Goal: Task Accomplishment & Management: Manage account settings

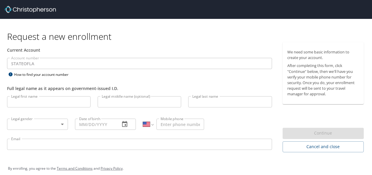
select select "US"
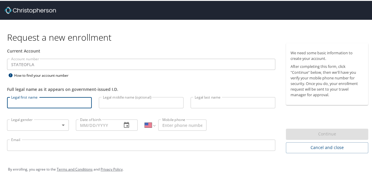
click at [64, 102] on input "Legal first name" at bounding box center [49, 101] width 85 height 11
type input "Saima"
click at [135, 103] on input "Legal middle name (optional)" at bounding box center [141, 101] width 85 height 11
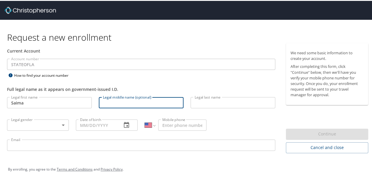
click at [129, 100] on input "Legal middle name (optional)" at bounding box center [141, 101] width 85 height 11
type input "[DEMOGRAPHIC_DATA]"
click at [200, 99] on input "Legal last name" at bounding box center [233, 101] width 85 height 11
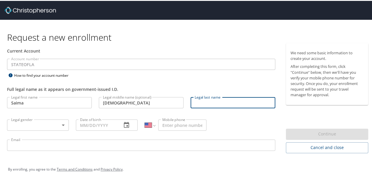
type input "Niti"
click at [65, 127] on body "Request a new enrollment Current Account Account number STATEOFLA Account numbe…" at bounding box center [188, 87] width 377 height 175
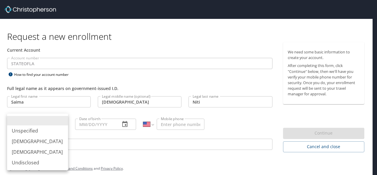
click at [50, 151] on li "[DEMOGRAPHIC_DATA]" at bounding box center [37, 151] width 61 height 11
type input "[DEMOGRAPHIC_DATA]"
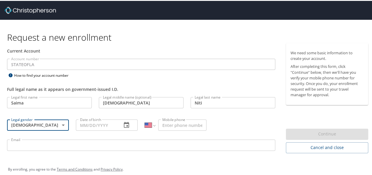
click at [124, 122] on icon "button" at bounding box center [126, 124] width 5 height 6
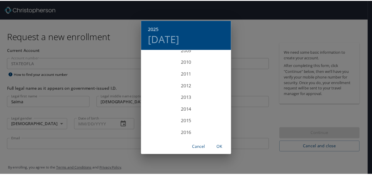
scroll to position [1154, 0]
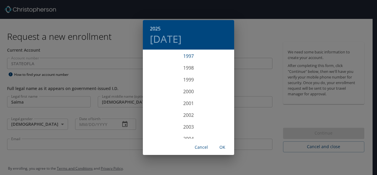
click at [192, 59] on div "1997" at bounding box center [188, 56] width 91 height 12
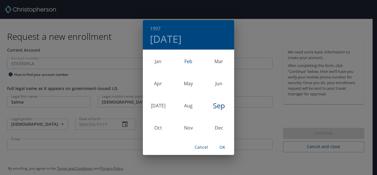
click at [191, 62] on div "Feb" at bounding box center [188, 61] width 30 height 22
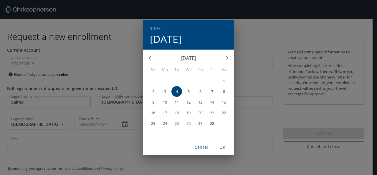
click at [200, 89] on button "6" at bounding box center [200, 91] width 11 height 11
click at [224, 149] on span "OK" at bounding box center [222, 146] width 14 height 7
type input "02/06/1997"
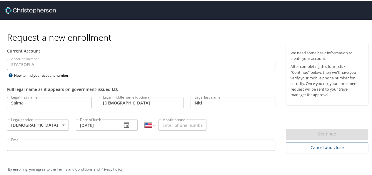
click at [197, 123] on input "Mobile phone" at bounding box center [182, 123] width 48 height 11
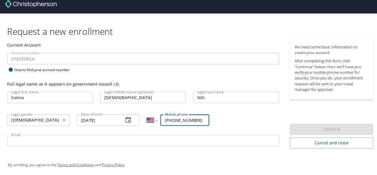
scroll to position [6, 0]
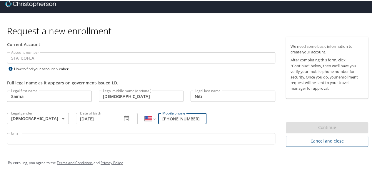
type input "(318) 840-9456"
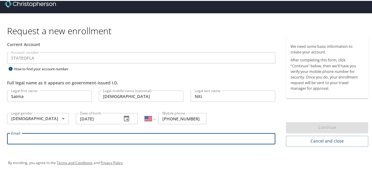
click at [169, 139] on input "Email" at bounding box center [141, 137] width 269 height 11
type input "[EMAIL_ADDRESS][DOMAIN_NAME]"
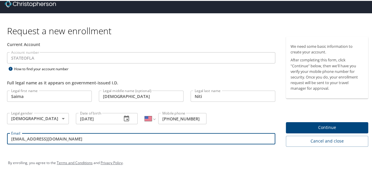
click at [298, 127] on span "Continue" at bounding box center [327, 126] width 73 height 7
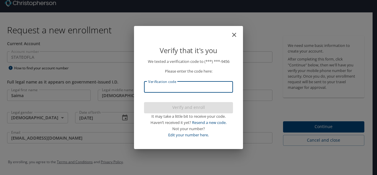
click at [198, 85] on input "Verification code" at bounding box center [188, 86] width 89 height 11
type input "6931"
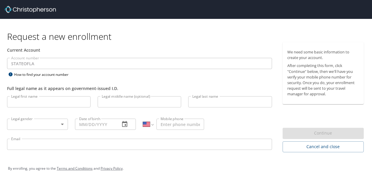
select select "US"
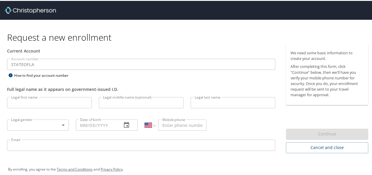
click at [50, 102] on input "Legal first name" at bounding box center [49, 101] width 85 height 11
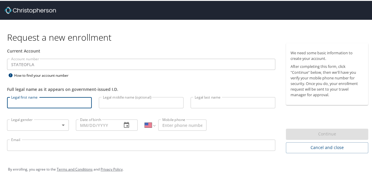
type input "Saima"
click at [107, 101] on input "Legal middle name (optional)" at bounding box center [141, 101] width 85 height 11
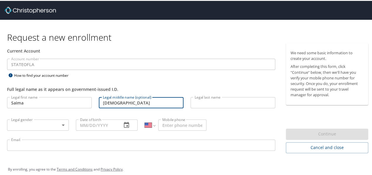
type input "[DEMOGRAPHIC_DATA]"
click at [198, 102] on input "Legal last name" at bounding box center [233, 101] width 85 height 11
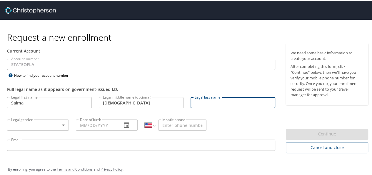
type input "Niti"
click at [61, 126] on body "Request a new enrollment Current Account Account number STATEOFLA Account numbe…" at bounding box center [188, 87] width 377 height 175
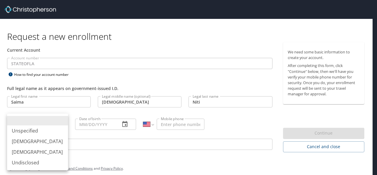
click at [49, 153] on li "[DEMOGRAPHIC_DATA]" at bounding box center [37, 151] width 61 height 11
type input "[DEMOGRAPHIC_DATA]"
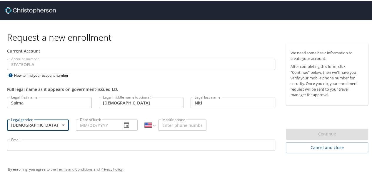
click at [98, 124] on input "Date of birth" at bounding box center [96, 123] width 41 height 11
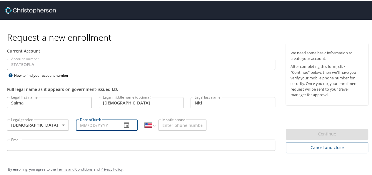
click at [131, 127] on button "button" at bounding box center [127, 124] width 14 height 14
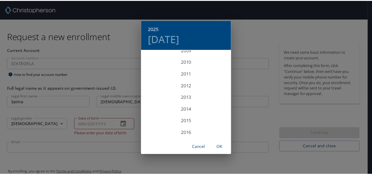
scroll to position [1154, 0]
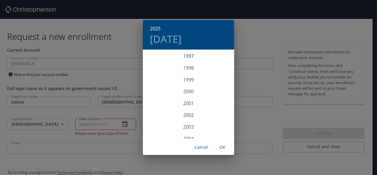
click at [188, 58] on div "1997" at bounding box center [188, 56] width 91 height 12
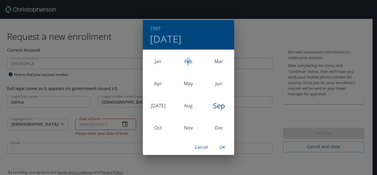
click at [188, 60] on div "Feb" at bounding box center [188, 61] width 30 height 22
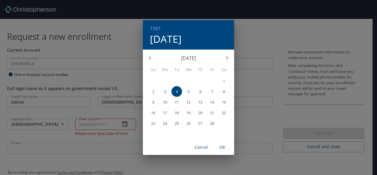
click at [196, 92] on span "6" at bounding box center [200, 92] width 11 height 4
click at [223, 149] on span "OK" at bounding box center [222, 146] width 14 height 7
type input "02/06/1997"
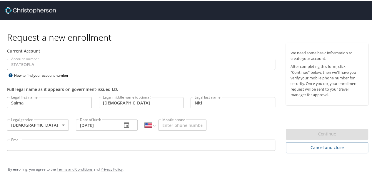
click at [183, 123] on input "Mobile phone" at bounding box center [182, 123] width 48 height 11
type input "[PHONE_NUMBER]"
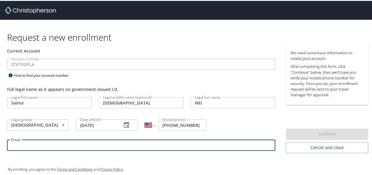
click at [124, 144] on input "Email" at bounding box center [141, 143] width 269 height 11
type input "saima.niti@lsuhs.edu"
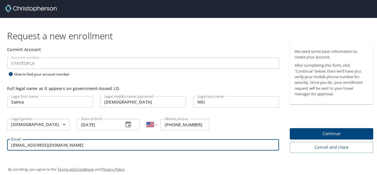
scroll to position [0, 0]
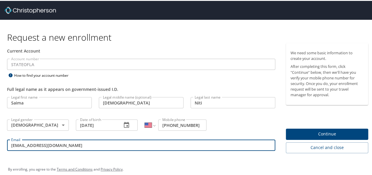
click at [295, 134] on span "Continue" at bounding box center [327, 132] width 73 height 7
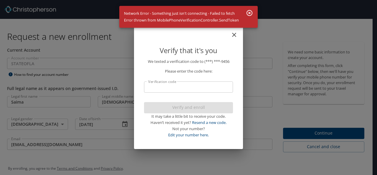
click at [233, 32] on icon "close" at bounding box center [234, 34] width 7 height 7
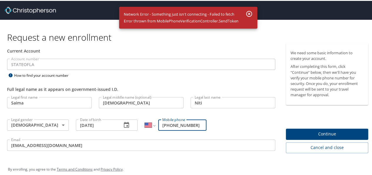
click at [247, 11] on icon "button" at bounding box center [249, 12] width 7 height 7
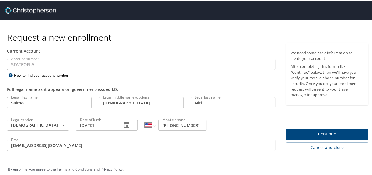
click at [304, 130] on span "Continue" at bounding box center [327, 132] width 73 height 7
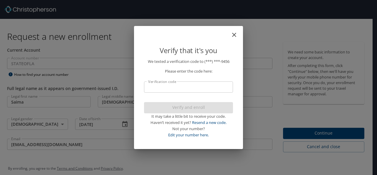
click at [180, 84] on input "Verification code" at bounding box center [188, 86] width 89 height 11
type input "969544"
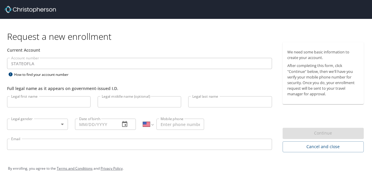
select select "US"
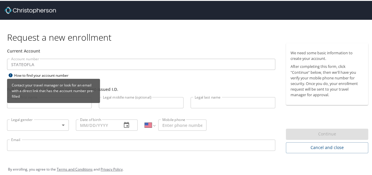
click at [38, 101] on div "Contact your travel manager or look for an email with a direct link that has th…" at bounding box center [53, 90] width 93 height 24
click at [38, 103] on div "Contact your travel manager or look for an email with a direct link that has th…" at bounding box center [53, 92] width 93 height 28
click at [38, 104] on div "Contact your travel manager or look for an email with a direct link that has th…" at bounding box center [53, 92] width 93 height 28
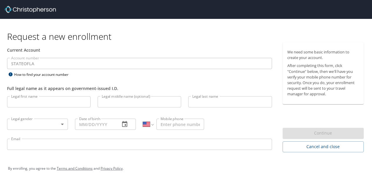
select select "US"
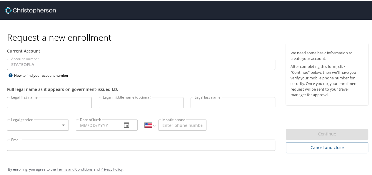
click at [77, 100] on input "Legal first name" at bounding box center [49, 101] width 85 height 11
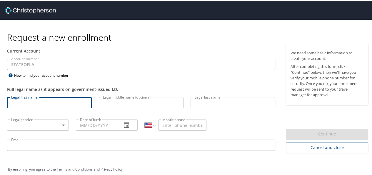
type input "Saima"
click at [138, 100] on input "Legal middle name (optional)" at bounding box center [141, 101] width 85 height 11
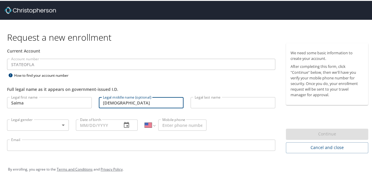
type input "[DEMOGRAPHIC_DATA]"
click at [209, 105] on input "Legal last name" at bounding box center [233, 101] width 85 height 11
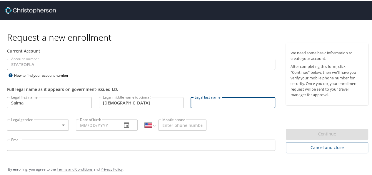
type input "Niti"
click at [24, 120] on body "Request a new enrollment Current Account Account number STATEOFLA Account numbe…" at bounding box center [188, 87] width 377 height 175
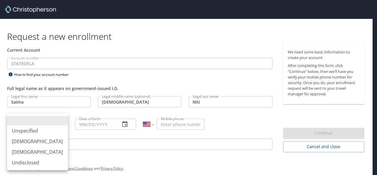
click at [35, 150] on li "[DEMOGRAPHIC_DATA]" at bounding box center [37, 151] width 61 height 11
type input "[DEMOGRAPHIC_DATA]"
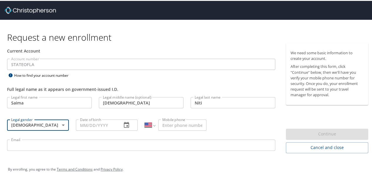
click at [120, 126] on button "button" at bounding box center [127, 124] width 14 height 14
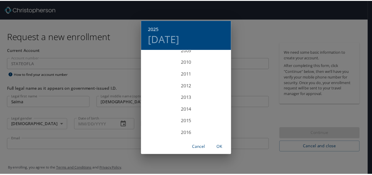
scroll to position [1154, 0]
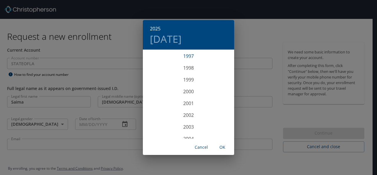
click at [193, 59] on div "1997" at bounding box center [188, 56] width 91 height 12
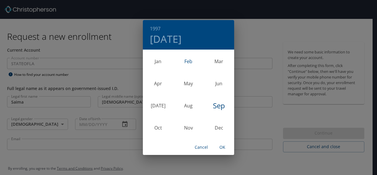
click at [191, 64] on div "Feb" at bounding box center [188, 61] width 30 height 22
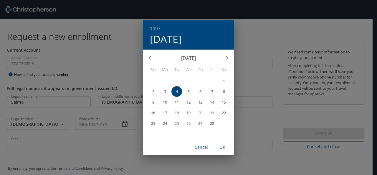
click at [200, 90] on p "6" at bounding box center [200, 92] width 2 height 4
click at [219, 147] on span "OK" at bounding box center [222, 146] width 14 height 7
type input "02/06/1997"
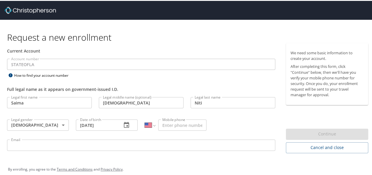
click at [176, 124] on input "Mobile phone" at bounding box center [182, 123] width 48 height 11
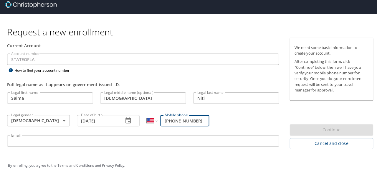
scroll to position [6, 0]
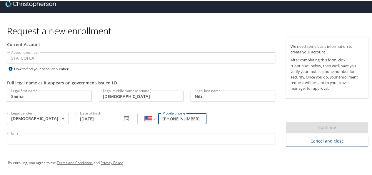
type input "[PHONE_NUMBER]"
click at [112, 136] on input "Email" at bounding box center [141, 137] width 269 height 11
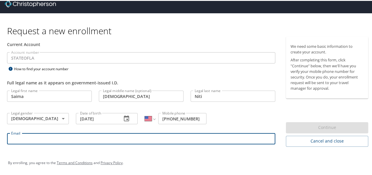
type input "saima.niti@lsuhs.edu"
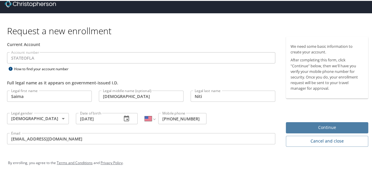
click at [324, 126] on span "Continue" at bounding box center [327, 126] width 73 height 7
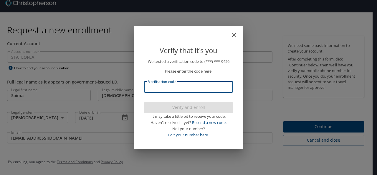
click at [194, 82] on input "Verification code" at bounding box center [188, 86] width 89 height 11
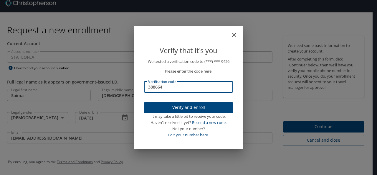
type input "388664"
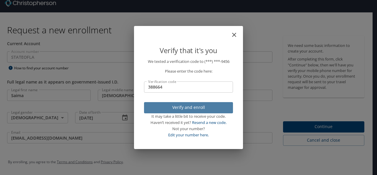
click at [191, 105] on span "Verify and enroll" at bounding box center [188, 107] width 79 height 7
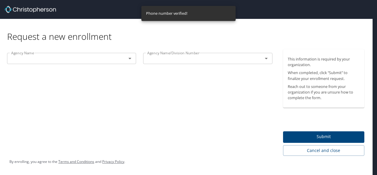
scroll to position [0, 0]
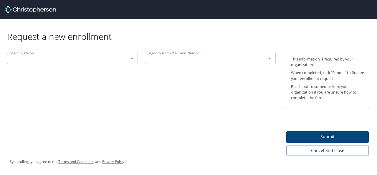
click at [123, 58] on div at bounding box center [127, 58] width 15 height 8
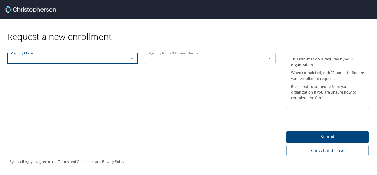
click at [123, 58] on div at bounding box center [127, 58] width 15 height 8
click at [130, 59] on icon "Open" at bounding box center [131, 58] width 7 height 7
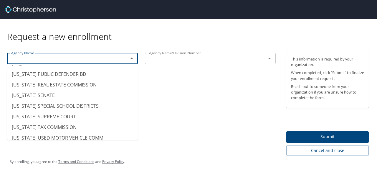
scroll to position [2944, 0]
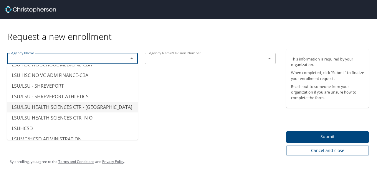
click at [90, 112] on li "LSU/LSU HEALTH SCIENCES CTR - [GEOGRAPHIC_DATA]" at bounding box center [72, 107] width 131 height 11
type input "LSU/LSU HEALTH SCIENCES CTR - [GEOGRAPHIC_DATA]"
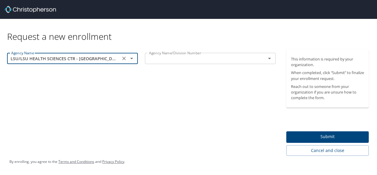
click at [269, 60] on icon "Open" at bounding box center [269, 58] width 7 height 7
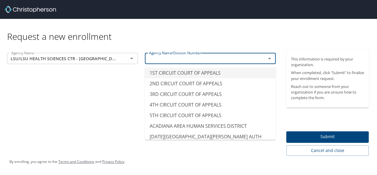
click at [29, 82] on div "Agency Name LSU/LSU HEALTH SCIENCES CTR - SHREVEPORT Agency Name Agency Name/Di…" at bounding box center [141, 102] width 283 height 106
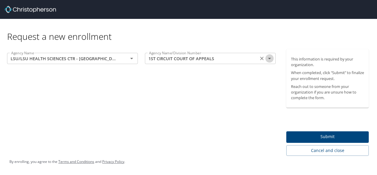
click at [268, 58] on icon "Open" at bounding box center [269, 58] width 7 height 7
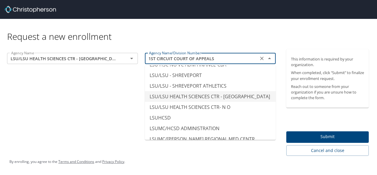
click at [226, 102] on li "LSU/LSU HEALTH SCIENCES CTR - [GEOGRAPHIC_DATA]" at bounding box center [210, 96] width 131 height 11
type input "LSU/LSU HEALTH SCIENCES CTR - [GEOGRAPHIC_DATA]"
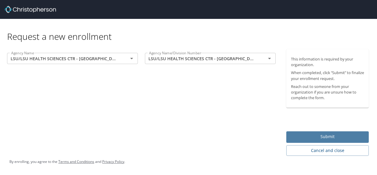
click at [299, 134] on span "Submit" at bounding box center [327, 136] width 73 height 7
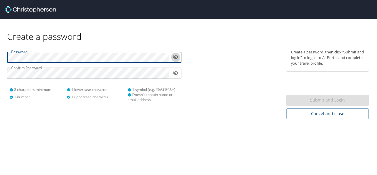
click at [178, 55] on button "toggle password visibility" at bounding box center [175, 56] width 9 height 9
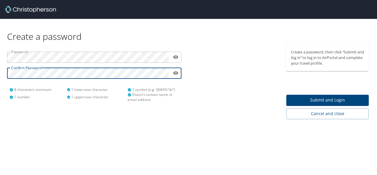
click at [342, 103] on span "Submit and Login" at bounding box center [327, 99] width 73 height 7
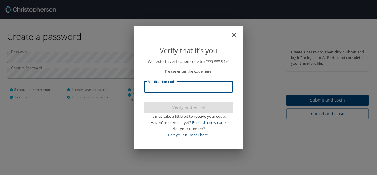
click at [188, 84] on input "Verification code" at bounding box center [188, 86] width 89 height 11
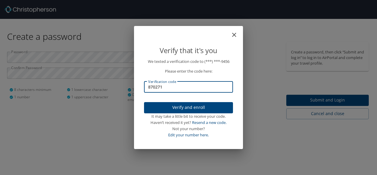
type input "870271"
click at [201, 106] on span "Verify and enroll" at bounding box center [188, 107] width 79 height 7
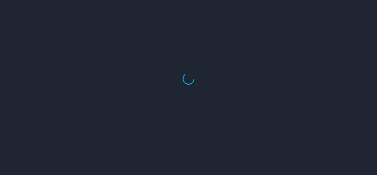
select select "US"
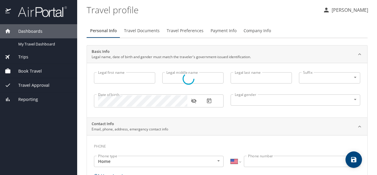
type input "Saima"
type input "[DEMOGRAPHIC_DATA]"
type input "Niti"
type input "[DEMOGRAPHIC_DATA]"
select select "US"
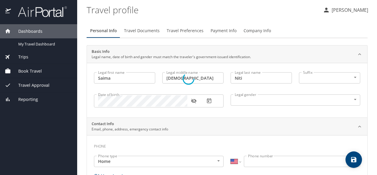
select select "US"
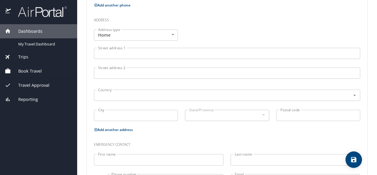
scroll to position [198, 0]
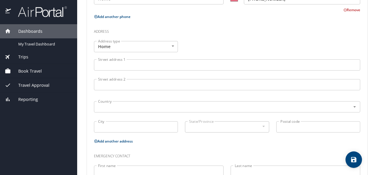
click at [157, 65] on input "Street address 1" at bounding box center [227, 64] width 266 height 11
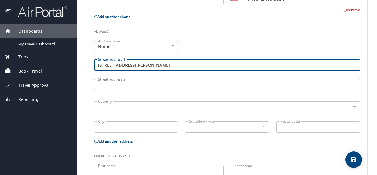
type input "[STREET_ADDRESS][PERSON_NAME]"
click at [153, 87] on input "Street address 2" at bounding box center [227, 84] width 266 height 11
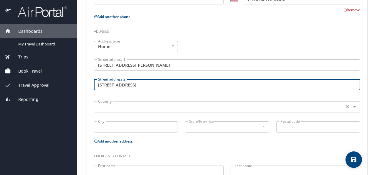
type input "Building 16, Apt 2098"
click at [138, 108] on input "text" at bounding box center [218, 107] width 245 height 8
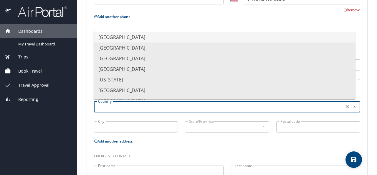
click at [152, 36] on li "United States of America" at bounding box center [225, 37] width 262 height 11
type input "United States of America"
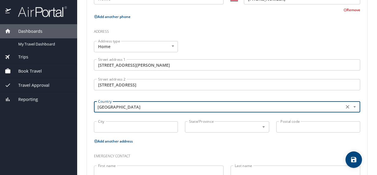
click at [160, 124] on input "City" at bounding box center [136, 126] width 84 height 11
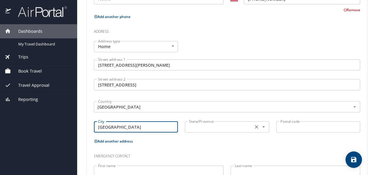
click at [262, 127] on icon "Open" at bounding box center [264, 127] width 6 height 6
type input "Shreveport"
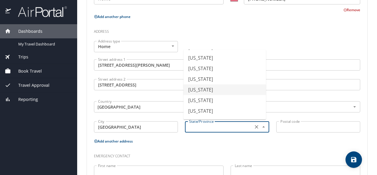
scroll to position [181, 0]
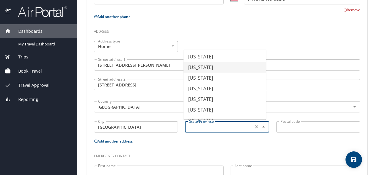
click at [234, 68] on li "Louisiana" at bounding box center [224, 67] width 82 height 11
type input "Louisiana"
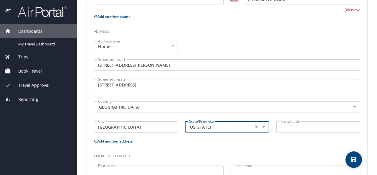
click at [310, 129] on input "Postal code" at bounding box center [318, 126] width 84 height 11
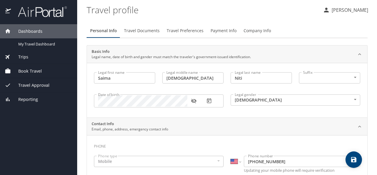
scroll to position [238, 0]
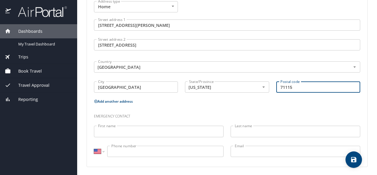
type input "71115"
click at [351, 159] on icon "save" at bounding box center [353, 159] width 7 height 7
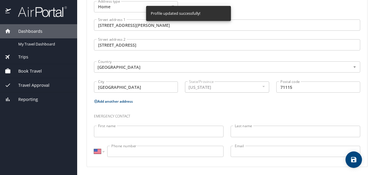
select select "US"
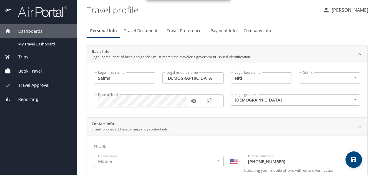
click at [131, 30] on span "Travel Documents" at bounding box center [142, 30] width 36 height 7
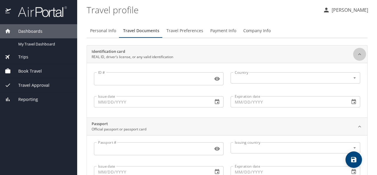
click at [357, 53] on icon at bounding box center [360, 54] width 6 height 6
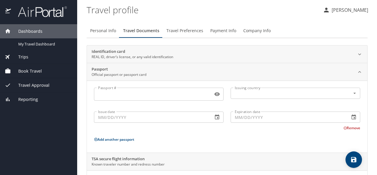
click at [178, 28] on span "Travel Preferences" at bounding box center [184, 30] width 37 height 7
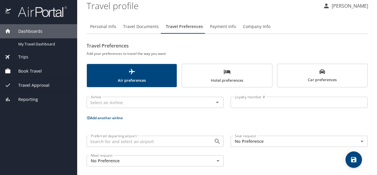
scroll to position [8, 0]
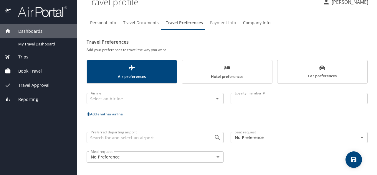
click at [232, 19] on span "Payment Info" at bounding box center [223, 22] width 26 height 7
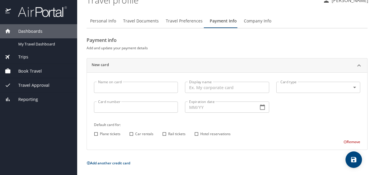
scroll to position [10, 0]
click at [249, 20] on span "Company Info" at bounding box center [257, 20] width 27 height 7
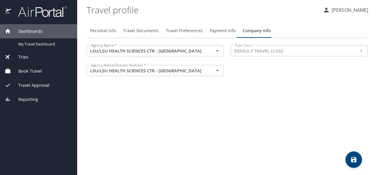
scroll to position [0, 0]
click at [37, 32] on span "Dashboards" at bounding box center [27, 31] width 32 height 6
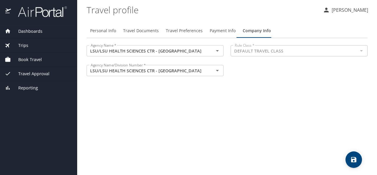
click at [36, 73] on span "Travel Approval" at bounding box center [30, 73] width 39 height 6
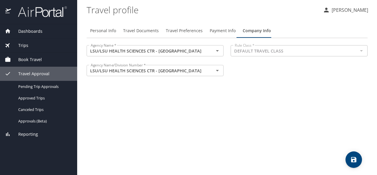
click at [31, 132] on span "Reporting" at bounding box center [24, 134] width 27 height 6
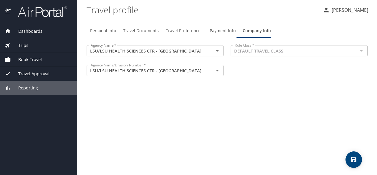
click at [33, 54] on div "Book Travel" at bounding box center [38, 59] width 77 height 14
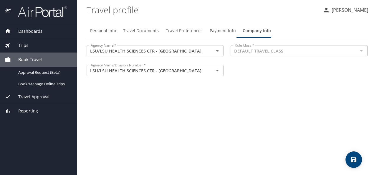
click at [29, 42] on div "Trips" at bounding box center [39, 45] width 68 height 6
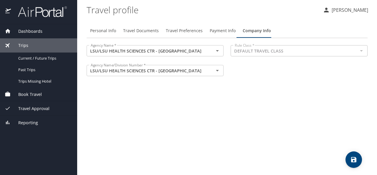
click at [28, 28] on span "Dashboards" at bounding box center [27, 31] width 32 height 6
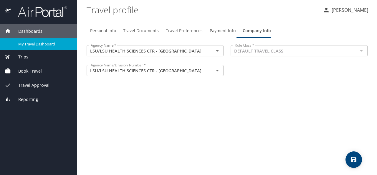
click at [39, 44] on span "My Travel Dashboard" at bounding box center [44, 44] width 52 height 6
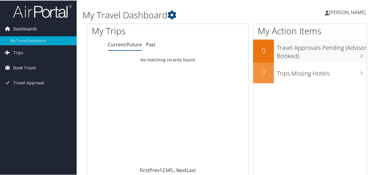
click at [44, 29] on link "Dashboards" at bounding box center [38, 28] width 77 height 15
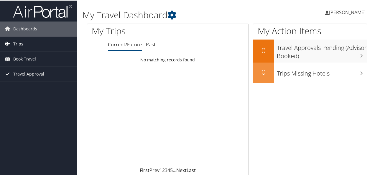
click at [41, 41] on link "Trips" at bounding box center [38, 43] width 77 height 15
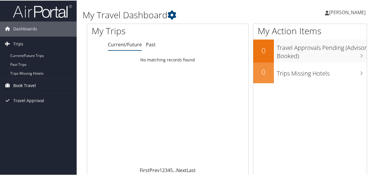
click at [40, 84] on link "Book Travel" at bounding box center [38, 84] width 77 height 15
click at [34, 125] on span "Travel Approval" at bounding box center [28, 126] width 31 height 15
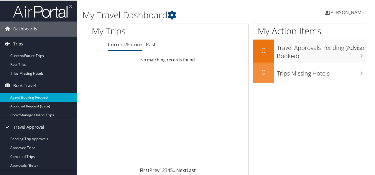
click at [29, 97] on link "Agent Booking Request" at bounding box center [38, 96] width 77 height 9
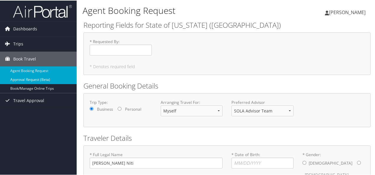
click at [36, 77] on link "Approval Request (Beta)" at bounding box center [38, 78] width 77 height 9
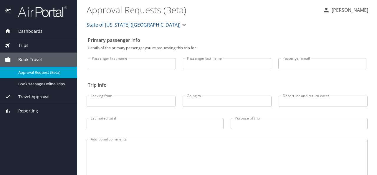
click at [34, 99] on span "Travel Approval" at bounding box center [30, 96] width 39 height 6
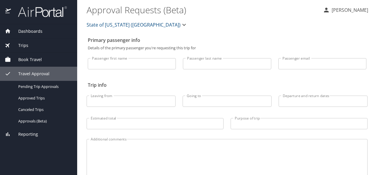
click at [36, 47] on div "Trips" at bounding box center [39, 45] width 68 height 6
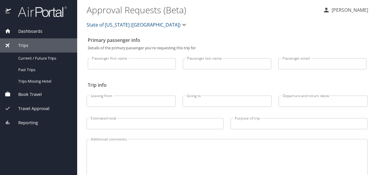
click at [38, 28] on span "Dashboards" at bounding box center [27, 31] width 32 height 6
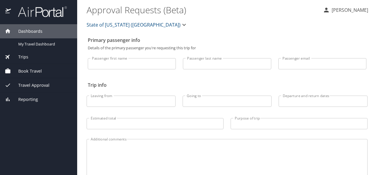
click at [348, 9] on p "[PERSON_NAME]" at bounding box center [349, 9] width 38 height 7
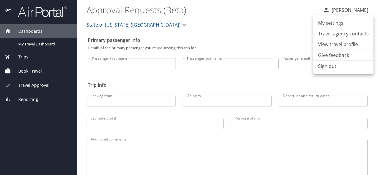
click at [347, 23] on li "My settings" at bounding box center [343, 23] width 60 height 11
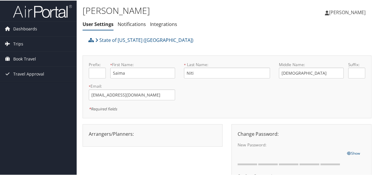
click at [158, 137] on div at bounding box center [152, 138] width 136 height 3
click at [160, 136] on div "Arrangers/Planners: Edit Arrangers & Planners Alicia Reynolds AMANDA DESHOTEL A…" at bounding box center [152, 133] width 136 height 7
click at [128, 132] on div "Arrangers/Planners: Edit Arrangers & Planners Alicia Reynolds AMANDA DESHOTEL A…" at bounding box center [152, 133] width 136 height 7
click at [135, 132] on div "Arrangers/Planners: Edit Arrangers & Planners Alicia Reynolds AMANDA DESHOTEL A…" at bounding box center [152, 133] width 136 height 7
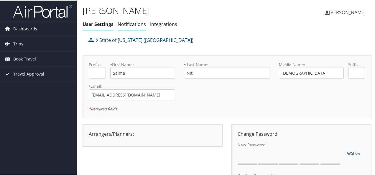
click at [133, 25] on link "Notifications" at bounding box center [131, 23] width 28 height 6
click at [352, 10] on span "[PERSON_NAME]" at bounding box center [347, 12] width 37 height 6
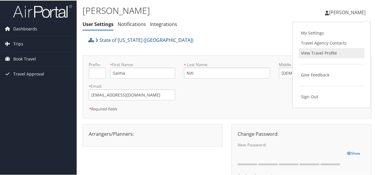
click at [327, 54] on link "View Travel Profile" at bounding box center [331, 52] width 66 height 10
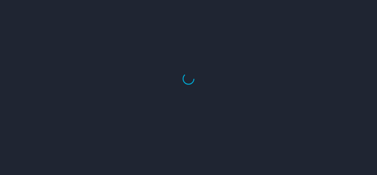
select select "US"
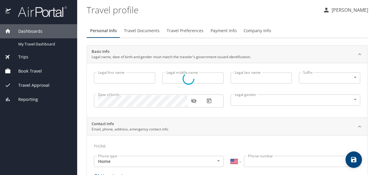
type input "Saima"
type input "Islam"
type input "Niti"
type input "Female"
select select "US"
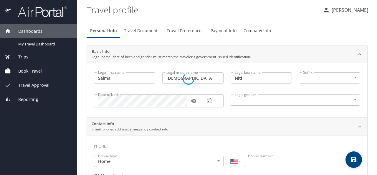
select select "US"
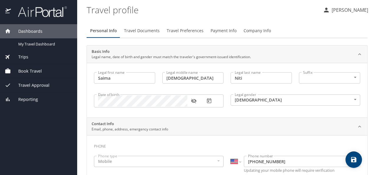
click at [150, 31] on span "Travel Documents" at bounding box center [142, 30] width 36 height 7
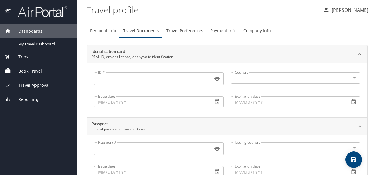
click at [186, 32] on span "Travel Preferences" at bounding box center [184, 30] width 37 height 7
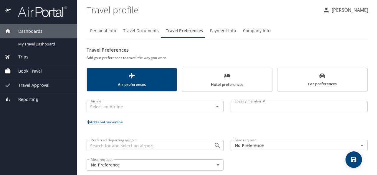
click at [219, 30] on span "Payment Info" at bounding box center [223, 30] width 26 height 7
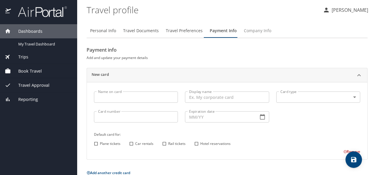
click at [256, 33] on span "Company Info" at bounding box center [257, 30] width 27 height 7
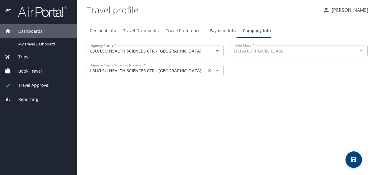
click at [216, 69] on icon "Open" at bounding box center [217, 70] width 7 height 7
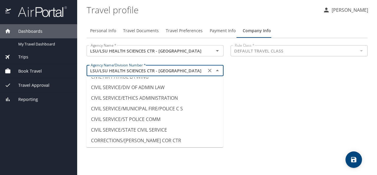
scroll to position [520, 0]
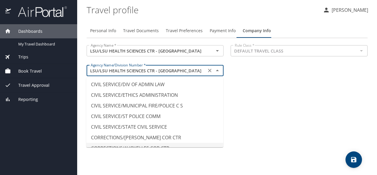
click at [301, 116] on div "Personal Info Travel Documents Travel Preferences Payment Info Company Info Age…" at bounding box center [227, 97] width 281 height 156
type input "CORRECTIONS/AVOYELLES COR CTR"
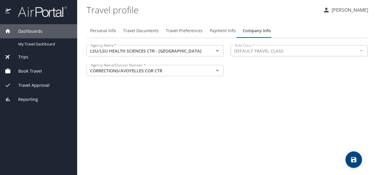
click at [107, 32] on span "Personal Info" at bounding box center [103, 30] width 26 height 7
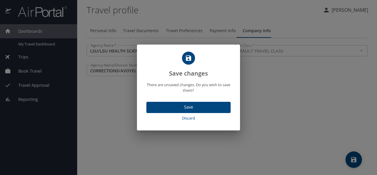
click at [174, 106] on span "Save" at bounding box center [188, 106] width 75 height 7
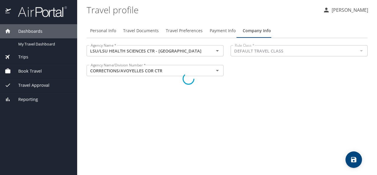
select select "US"
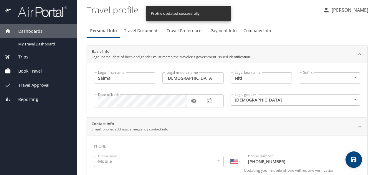
select select "US"
click at [250, 30] on span "Company Info" at bounding box center [257, 30] width 27 height 7
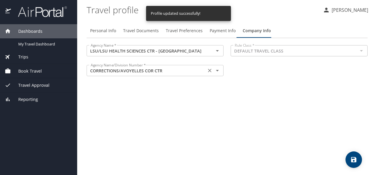
click at [213, 73] on div at bounding box center [213, 70] width 15 height 8
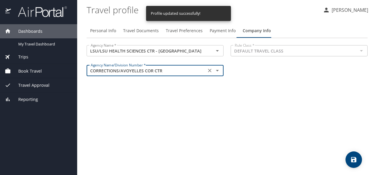
click at [217, 71] on icon "Open" at bounding box center [217, 70] width 7 height 7
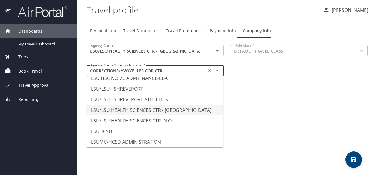
scroll to position [2937, 0]
click at [194, 104] on li "LSU/LSU HEALTH SCIENCES CTR - SHREVEPORT" at bounding box center [154, 109] width 137 height 11
type input "LSU/LSU HEALTH SCIENCES CTR - SHREVEPORT"
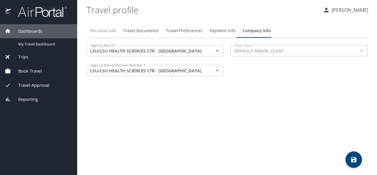
click at [96, 27] on span "Personal Info" at bounding box center [103, 30] width 26 height 7
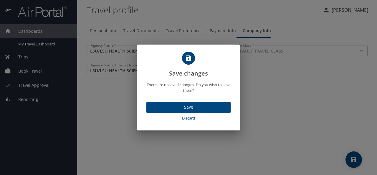
click at [188, 107] on span "Save" at bounding box center [188, 106] width 75 height 7
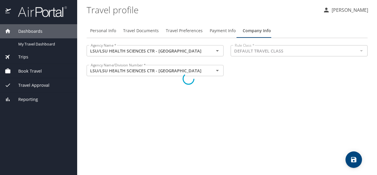
select select "US"
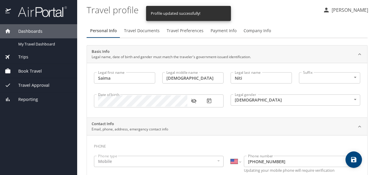
select select "US"
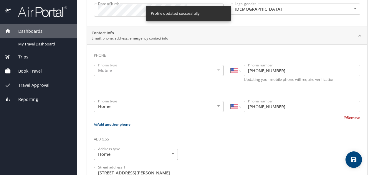
scroll to position [0, 0]
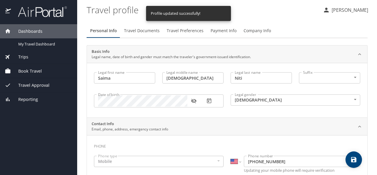
click at [350, 10] on p "[PERSON_NAME]" at bounding box center [349, 9] width 38 height 7
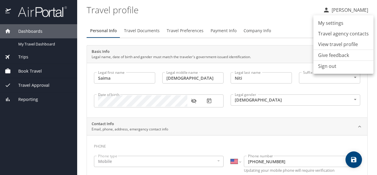
click at [345, 23] on li "My settings" at bounding box center [343, 23] width 60 height 11
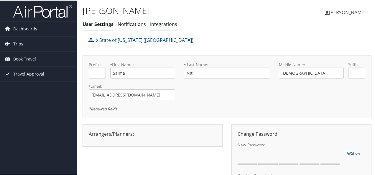
click at [159, 27] on li "Integrations" at bounding box center [163, 24] width 27 height 11
click at [158, 21] on link "Integrations" at bounding box center [163, 23] width 27 height 6
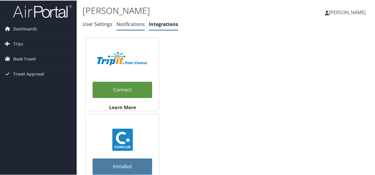
click at [122, 23] on link "Notifications" at bounding box center [130, 23] width 28 height 6
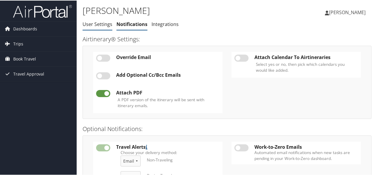
click at [102, 27] on li "User Settings" at bounding box center [97, 24] width 30 height 11
click at [97, 25] on link "User Settings" at bounding box center [97, 23] width 30 height 6
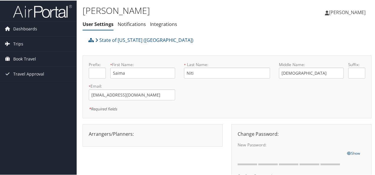
click at [153, 133] on div "Arrangers/Planners: Edit Arrangers & Planners Save Changes Cancel ×" at bounding box center [152, 133] width 136 height 7
click at [133, 135] on div "Arrangers/Planners: Edit Arrangers & Planners Save Changes Cancel ×" at bounding box center [152, 133] width 136 height 7
click at [164, 133] on div "Arrangers/Planners: Edit Arrangers & Planners [PERSON_NAME] [PERSON_NAME] [PERS…" at bounding box center [152, 133] width 136 height 7
drag, startPoint x: 163, startPoint y: 133, endPoint x: 157, endPoint y: 135, distance: 6.8
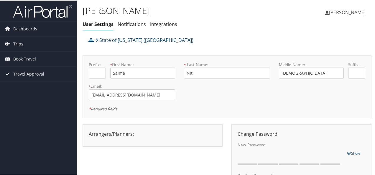
click at [157, 135] on div "Arrangers/Planners: Edit Arrangers & Planners [PERSON_NAME] [PERSON_NAME] [PERS…" at bounding box center [152, 133] width 136 height 7
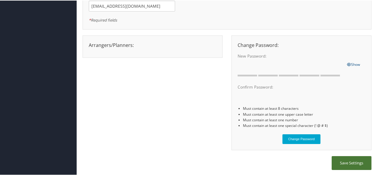
click at [356, 166] on button "Save Settings" at bounding box center [351, 162] width 40 height 14
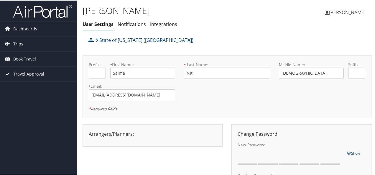
click at [154, 127] on div "Arrangers/Planners: Edit Arrangers & Planners Alicia Reynolds AMANDA DESHOTEL A…" at bounding box center [152, 134] width 140 height 22
click at [153, 137] on div at bounding box center [152, 138] width 136 height 3
click at [348, 14] on span "[PERSON_NAME]" at bounding box center [347, 12] width 37 height 6
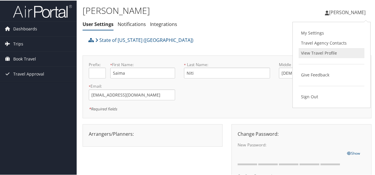
click at [326, 55] on link "View Travel Profile" at bounding box center [331, 52] width 66 height 10
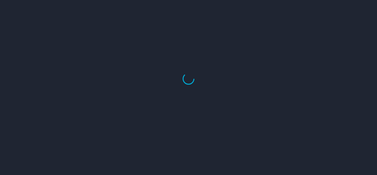
select select "US"
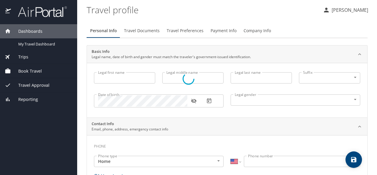
type input "Saima"
type input "[DEMOGRAPHIC_DATA]"
type input "Niti"
type input "[DEMOGRAPHIC_DATA]"
select select "US"
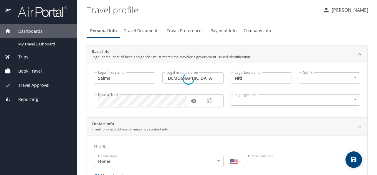
select select "US"
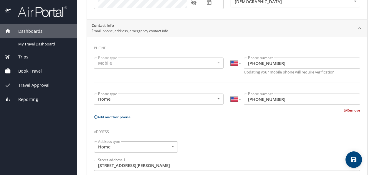
scroll to position [238, 0]
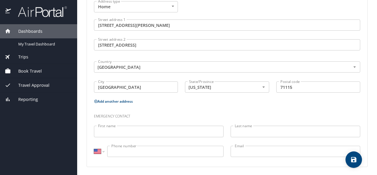
click at [181, 130] on input "First name" at bounding box center [159, 130] width 130 height 11
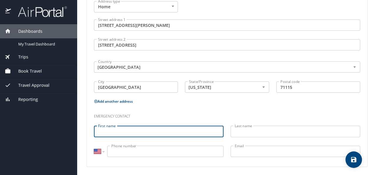
scroll to position [0, 0]
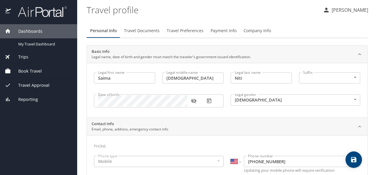
click at [148, 35] on button "Travel Documents" at bounding box center [141, 31] width 43 height 14
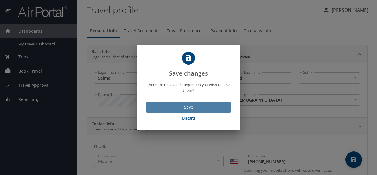
click at [175, 105] on span "Save" at bounding box center [188, 106] width 75 height 7
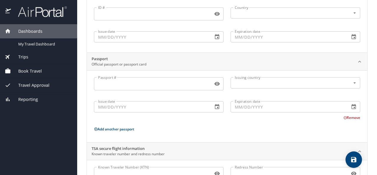
scroll to position [72, 0]
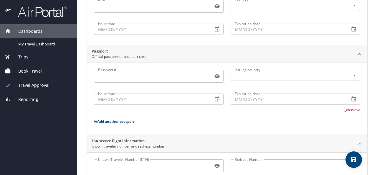
click at [181, 77] on input "Passport #" at bounding box center [152, 75] width 117 height 11
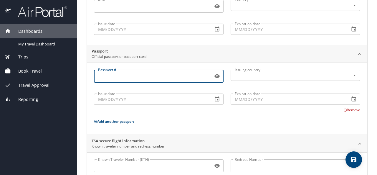
click at [108, 72] on input "Passport #" at bounding box center [152, 75] width 117 height 11
click at [352, 76] on icon "Open" at bounding box center [355, 75] width 6 height 6
type input "B00696438"
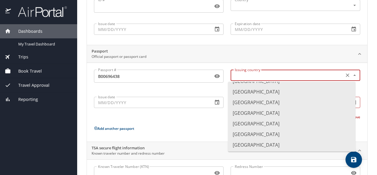
scroll to position [151, 0]
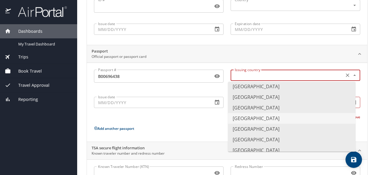
click at [293, 115] on li "[GEOGRAPHIC_DATA]" at bounding box center [291, 118] width 127 height 11
type input "[GEOGRAPHIC_DATA]"
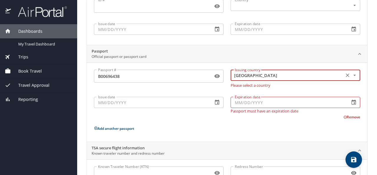
click at [218, 102] on button "button" at bounding box center [217, 102] width 13 height 13
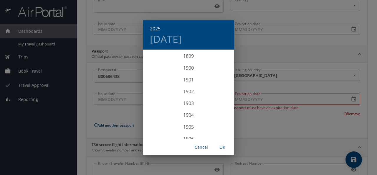
scroll to position [1449, 0]
click at [187, 70] on div "2023" at bounding box center [188, 68] width 91 height 12
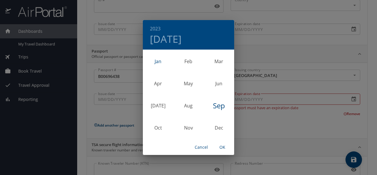
click at [158, 60] on div "Jan" at bounding box center [158, 61] width 30 height 22
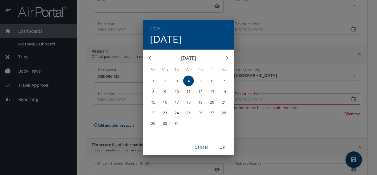
click at [163, 100] on p "16" at bounding box center [165, 102] width 4 height 4
click at [224, 147] on span "OK" at bounding box center [222, 146] width 14 height 7
type input "01/16/2023"
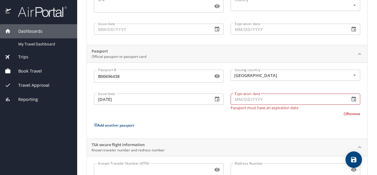
click at [352, 100] on button "button" at bounding box center [353, 98] width 13 height 13
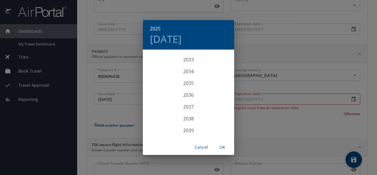
scroll to position [1562, 0]
click at [192, 79] on div "2033" at bounding box center [188, 78] width 91 height 12
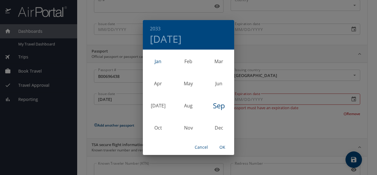
click at [159, 60] on div "Jan" at bounding box center [158, 61] width 30 height 22
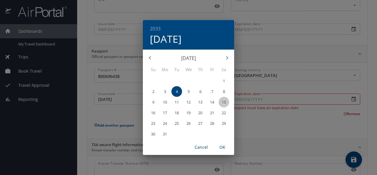
click at [221, 102] on span "15" at bounding box center [223, 102] width 11 height 4
click at [224, 147] on span "OK" at bounding box center [222, 146] width 14 height 7
type input "01/15/2033"
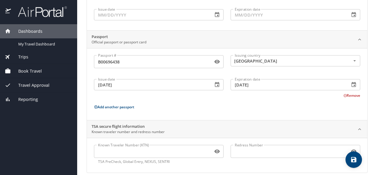
scroll to position [93, 0]
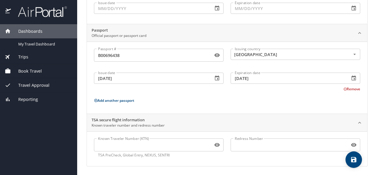
click at [357, 160] on icon "save" at bounding box center [353, 159] width 7 height 7
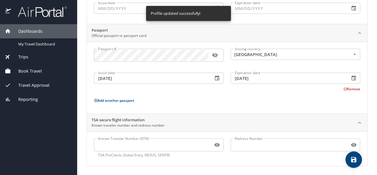
scroll to position [0, 0]
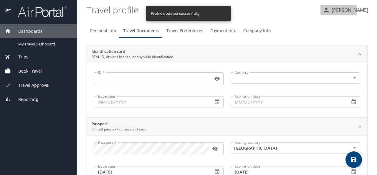
click at [342, 10] on p "[PERSON_NAME]" at bounding box center [349, 9] width 38 height 7
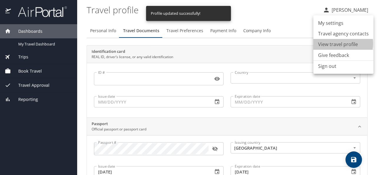
click at [338, 44] on li "View travel profile" at bounding box center [343, 44] width 60 height 11
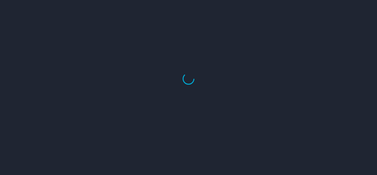
select select "US"
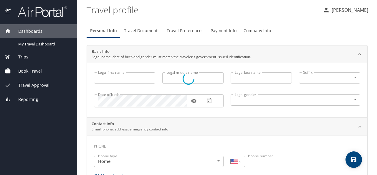
type input "Saima"
type input "[DEMOGRAPHIC_DATA]"
type input "Niti"
type input "[DEMOGRAPHIC_DATA]"
select select "US"
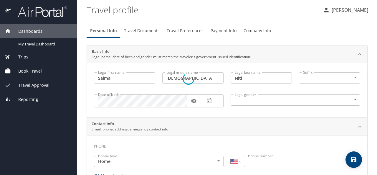
select select "US"
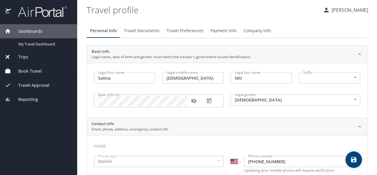
click at [352, 8] on p "[PERSON_NAME]" at bounding box center [349, 9] width 38 height 7
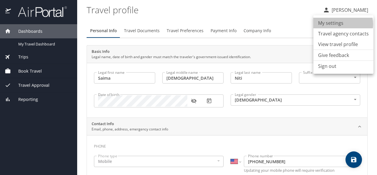
click at [341, 24] on li "My settings" at bounding box center [343, 23] width 60 height 11
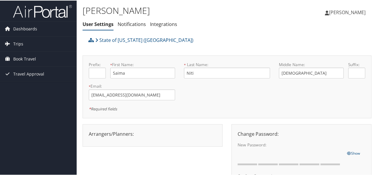
click at [134, 132] on div "Arrangers/Planners: Edit Arrangers & Planners [PERSON_NAME] [PERSON_NAME] [PERS…" at bounding box center [152, 133] width 136 height 7
click at [135, 133] on div "Arrangers/Planners: Edit Arrangers & Planners [PERSON_NAME] [PERSON_NAME] [PERS…" at bounding box center [152, 133] width 136 height 7
click at [136, 134] on div "Arrangers/Planners: Edit Arrangers & Planners [PERSON_NAME] [PERSON_NAME] [PERS…" at bounding box center [152, 133] width 136 height 7
click at [336, 11] on ul "[PERSON_NAME] Niti [PERSON_NAME] Niti" at bounding box center [344, 12] width 53 height 18
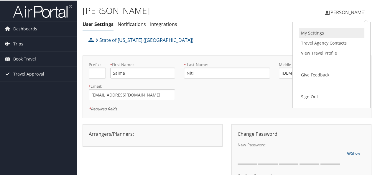
click at [313, 32] on link "My Settings" at bounding box center [331, 32] width 66 height 10
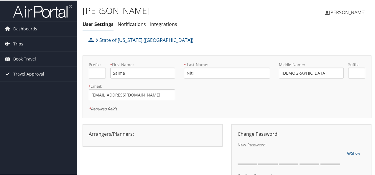
click at [355, 11] on span "[PERSON_NAME]" at bounding box center [347, 12] width 37 height 6
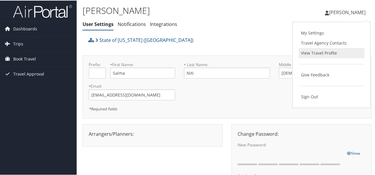
click at [327, 53] on link "View Travel Profile" at bounding box center [331, 52] width 66 height 10
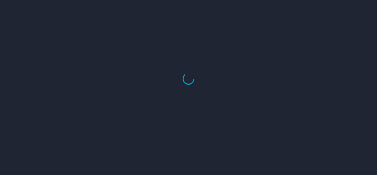
select select "US"
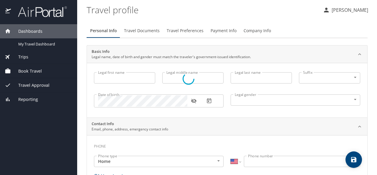
type input "Saima"
type input "[DEMOGRAPHIC_DATA]"
type input "Niti"
type input "Female"
select select "US"
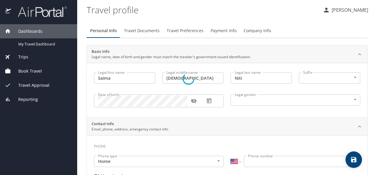
select select "US"
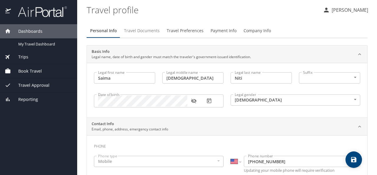
click at [146, 31] on span "Travel Documents" at bounding box center [142, 30] width 36 height 7
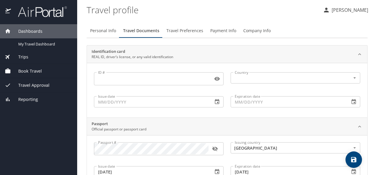
click at [189, 32] on span "Travel Preferences" at bounding box center [184, 30] width 37 height 7
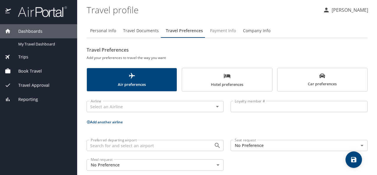
click at [216, 31] on span "Payment Info" at bounding box center [223, 30] width 26 height 7
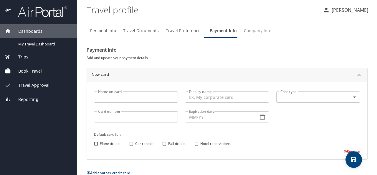
click at [247, 33] on span "Company Info" at bounding box center [257, 30] width 27 height 7
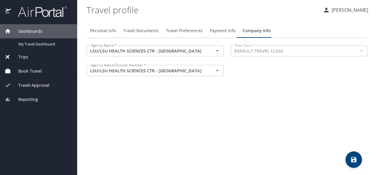
click at [356, 161] on icon "save" at bounding box center [353, 159] width 5 height 5
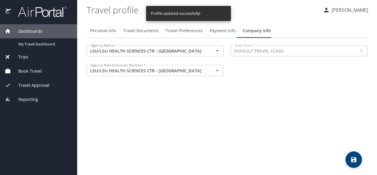
click at [353, 7] on p "[PERSON_NAME]" at bounding box center [349, 9] width 38 height 7
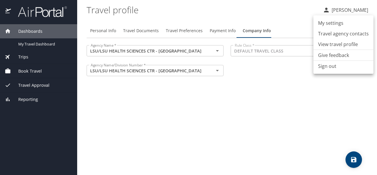
click at [348, 22] on li "My settings" at bounding box center [343, 23] width 60 height 11
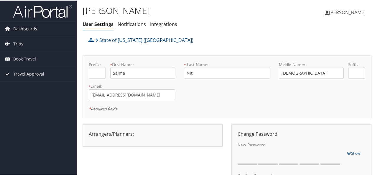
click at [147, 133] on div "Arrangers/Planners: Edit Arrangers & Planners Alicia Reynolds AMANDA DESHOTEL A…" at bounding box center [152, 133] width 136 height 7
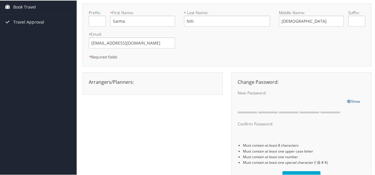
scroll to position [54, 0]
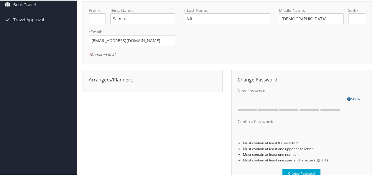
click at [139, 81] on div "Arrangers/Planners: Edit Arrangers & Planners Alicia Reynolds AMANDA DESHOTEL A…" at bounding box center [152, 78] width 136 height 7
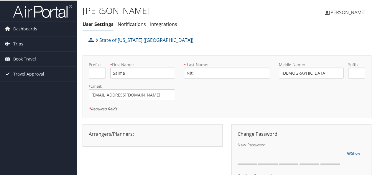
scroll to position [89, 0]
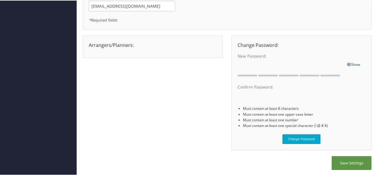
click at [157, 90] on div "Arrangers/Planners: Edit Arrangers & Planners Alicia Reynolds AMANDA DESHOTEL A…" at bounding box center [226, 95] width 289 height 121
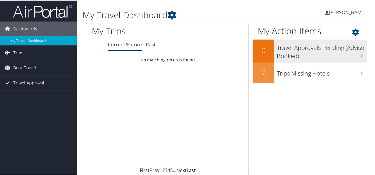
click at [359, 51] on h3 "Travel Approvals Pending (Advisor Booked)" at bounding box center [321, 49] width 90 height 19
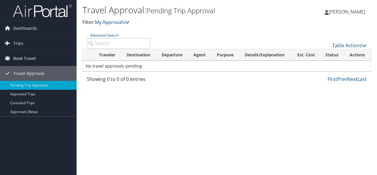
click at [344, 10] on span "[PERSON_NAME]" at bounding box center [347, 12] width 37 height 6
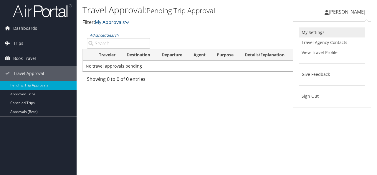
click at [329, 30] on link "My Settings" at bounding box center [332, 32] width 66 height 10
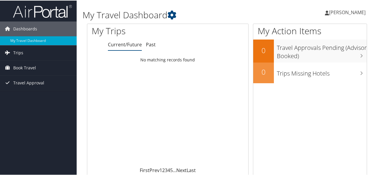
click at [329, 12] on icon at bounding box center [326, 12] width 4 height 5
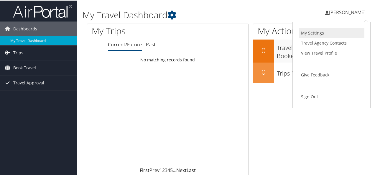
click at [322, 34] on link "My Settings" at bounding box center [331, 32] width 66 height 10
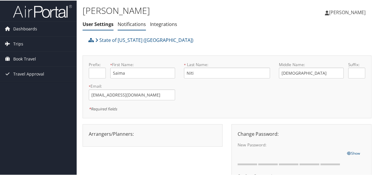
click at [133, 25] on link "Notifications" at bounding box center [131, 23] width 28 height 6
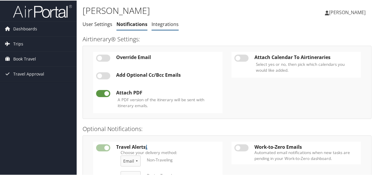
click at [167, 19] on li "Integrations" at bounding box center [164, 24] width 27 height 11
click at [170, 26] on link "Integrations" at bounding box center [164, 23] width 27 height 6
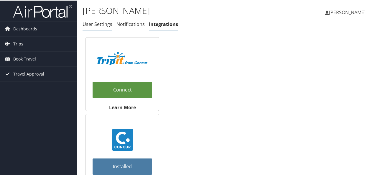
click at [98, 23] on link "User Settings" at bounding box center [97, 23] width 30 height 6
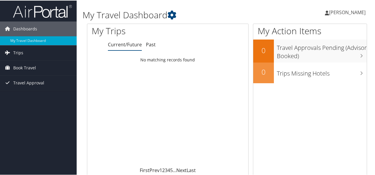
click at [348, 9] on span "[PERSON_NAME]" at bounding box center [347, 12] width 37 height 6
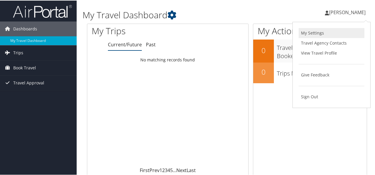
click at [323, 34] on link "My Settings" at bounding box center [331, 32] width 66 height 10
